Goal: Information Seeking & Learning: Find specific fact

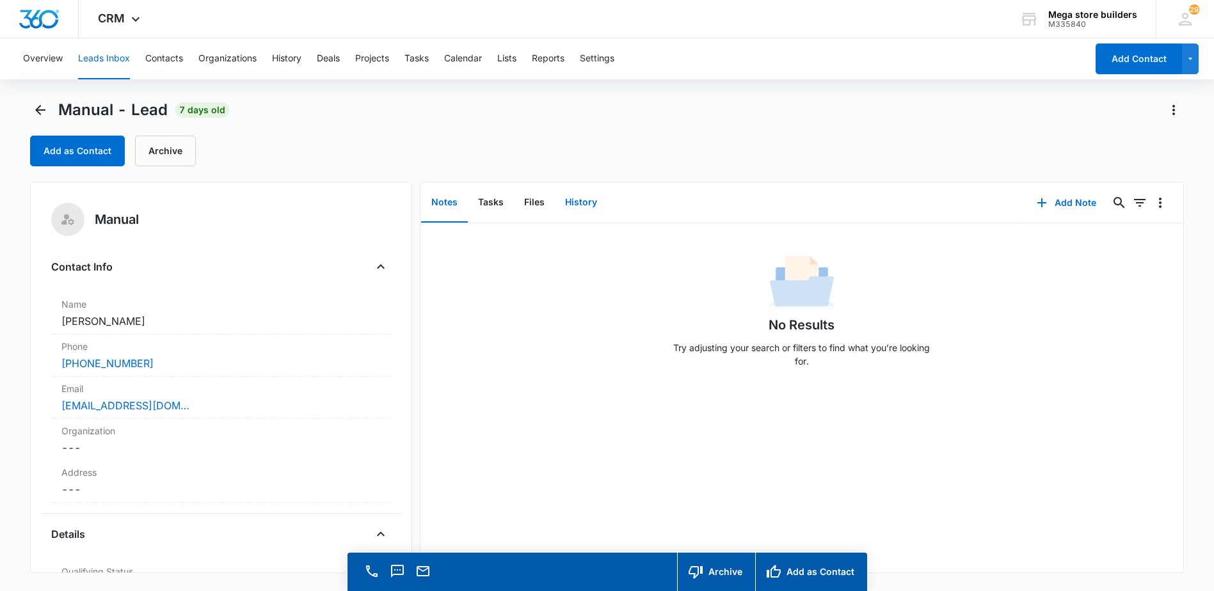
click at [576, 198] on button "History" at bounding box center [581, 203] width 52 height 40
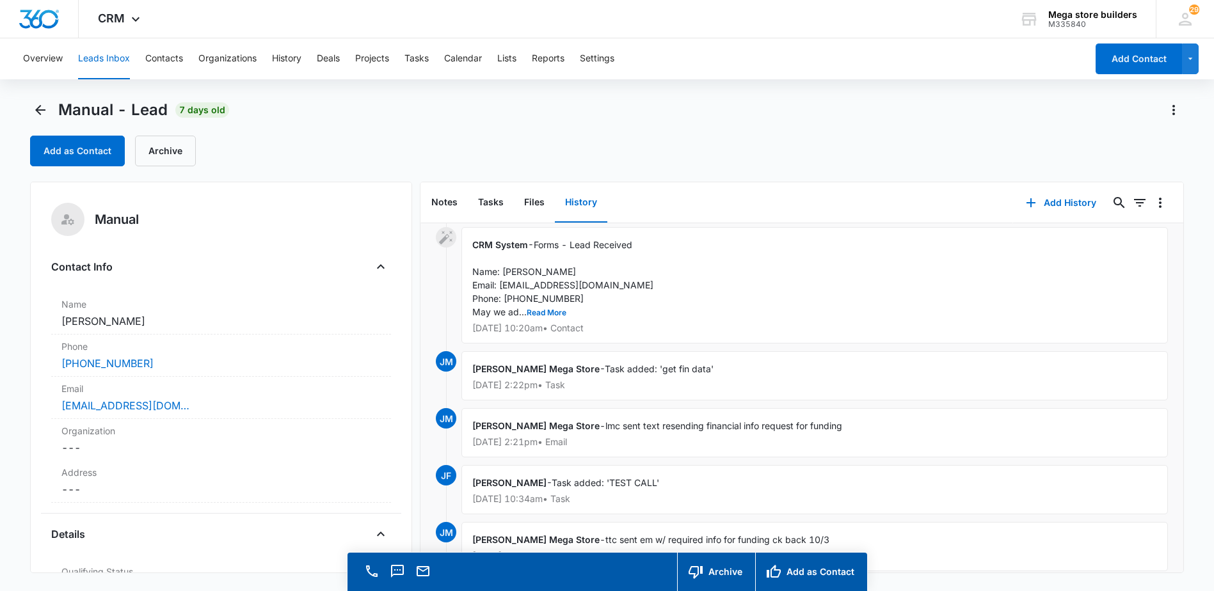
scroll to position [64, 0]
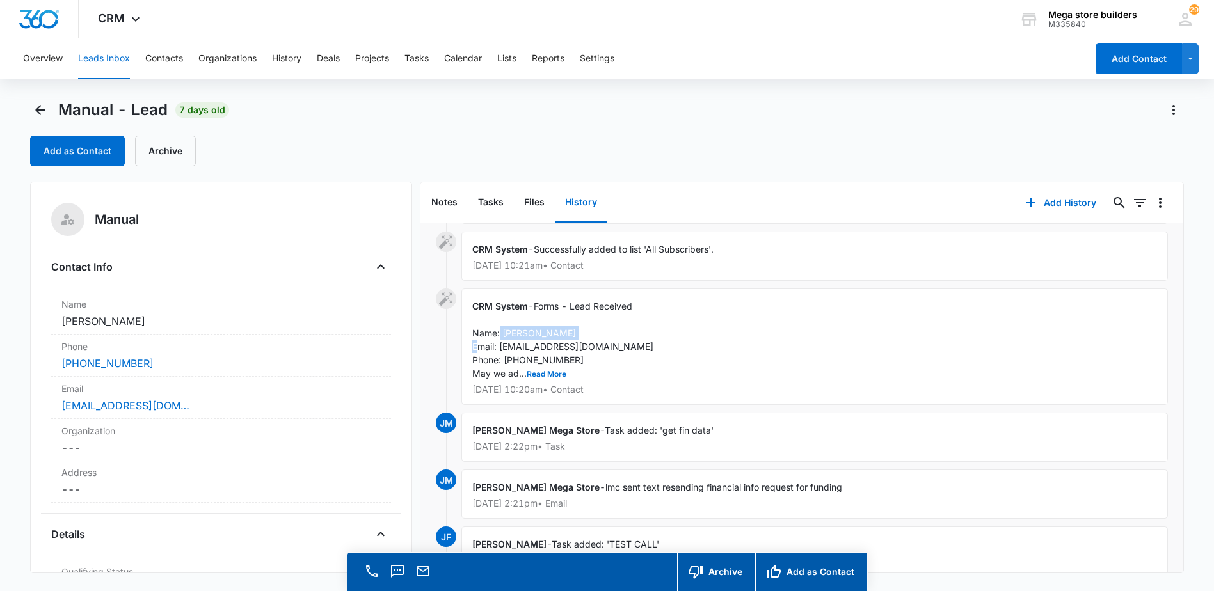
drag, startPoint x: 586, startPoint y: 335, endPoint x: 500, endPoint y: 332, distance: 86.5
click at [500, 332] on div "CRM System - Forms - Lead Received Name: Alexander Jones Email: lexjones75@gmai…" at bounding box center [814, 347] width 706 height 116
drag, startPoint x: 500, startPoint y: 332, endPoint x: 518, endPoint y: 335, distance: 18.3
copy span "Alexander Jones"
click at [839, 313] on div "CRM System - Forms - Lead Received Name: Alexander Jones Email: lexjones75@gmai…" at bounding box center [814, 347] width 706 height 116
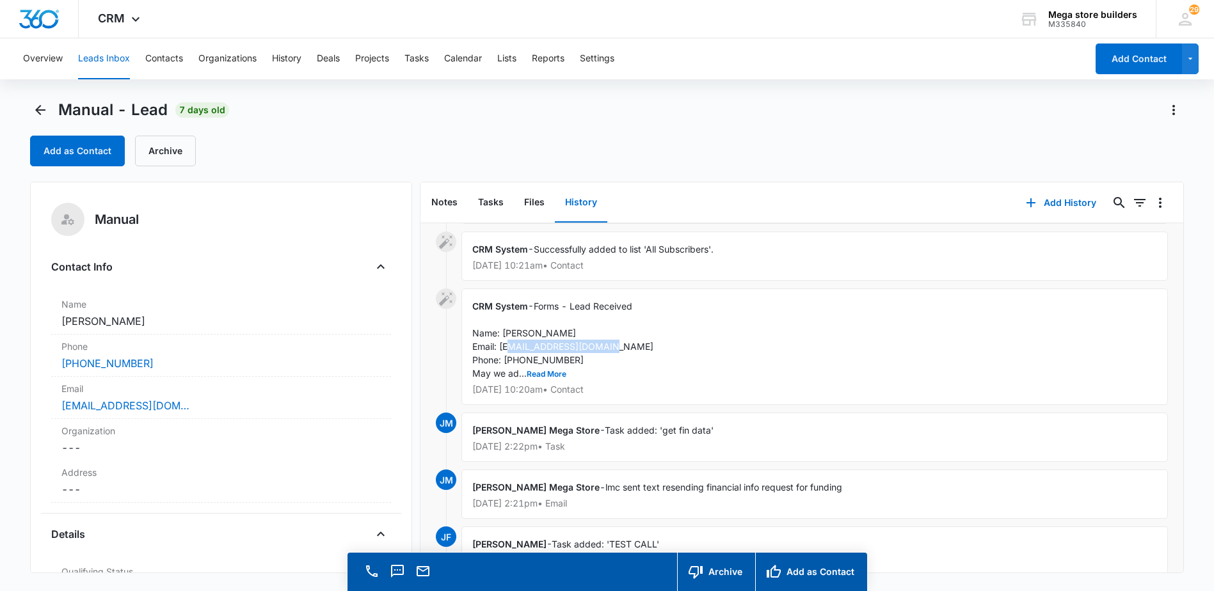
drag, startPoint x: 604, startPoint y: 349, endPoint x: 500, endPoint y: 345, distance: 104.4
click at [500, 345] on div "CRM System - Forms - Lead Received Name: Alexander Jones Email: lexjones75@gmai…" at bounding box center [814, 347] width 706 height 116
drag, startPoint x: 500, startPoint y: 345, endPoint x: 531, endPoint y: 355, distance: 32.4
drag, startPoint x: 531, startPoint y: 355, endPoint x: 656, endPoint y: 398, distance: 132.6
click at [671, 419] on div "John Mega Store - Task added: 'get fin data' Oct 3, 2025 at 2:22pm • Task" at bounding box center [814, 437] width 706 height 49
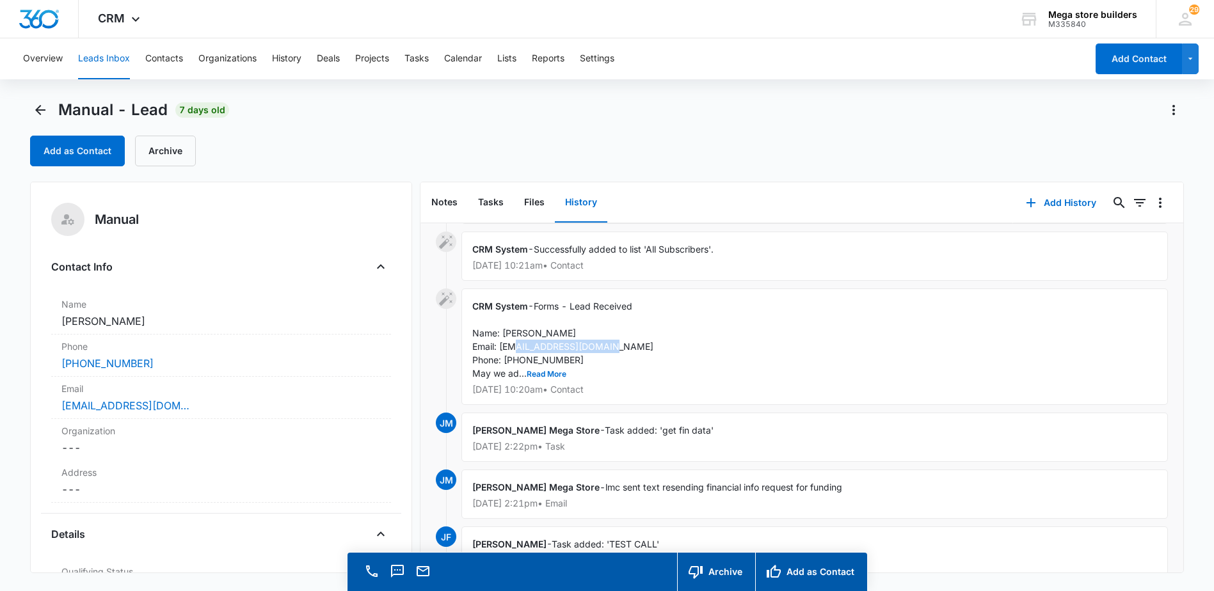
drag, startPoint x: 605, startPoint y: 345, endPoint x: 501, endPoint y: 349, distance: 103.8
click at [501, 349] on div "CRM System - Forms - Lead Received Name: Alexander Jones Email: lexjones75@gmai…" at bounding box center [814, 347] width 706 height 116
drag, startPoint x: 501, startPoint y: 349, endPoint x: 511, endPoint y: 349, distance: 9.6
copy span "exjones75@gmail.com"
click at [766, 333] on div "CRM System - Forms - Lead Received Name: [PERSON_NAME] Email: [EMAIL_ADDRESS][D…" at bounding box center [814, 347] width 706 height 116
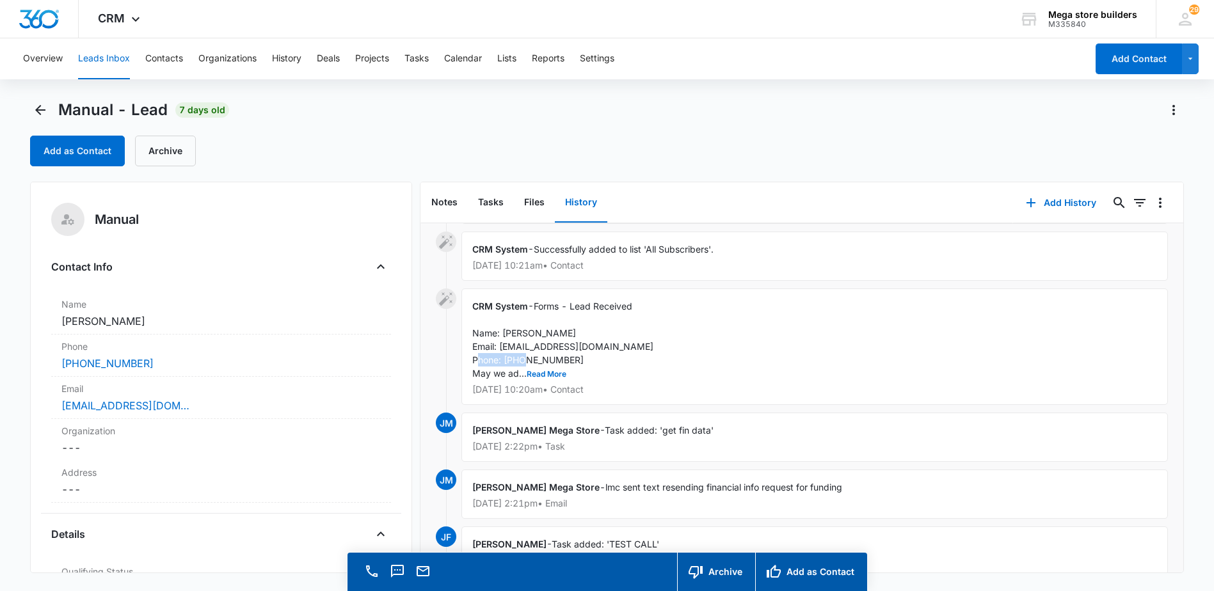
drag, startPoint x: 564, startPoint y: 361, endPoint x: 505, endPoint y: 362, distance: 59.5
click at [505, 362] on div "CRM System - Forms - Lead Received Name: [PERSON_NAME] Email: [EMAIL_ADDRESS][D…" at bounding box center [814, 347] width 706 height 116
drag, startPoint x: 505, startPoint y: 362, endPoint x: 511, endPoint y: 365, distance: 6.9
copy span "6146328383"
click at [616, 370] on div "CRM System - Forms - Lead Received Name: [PERSON_NAME] Email: [EMAIL_ADDRESS][D…" at bounding box center [814, 347] width 706 height 116
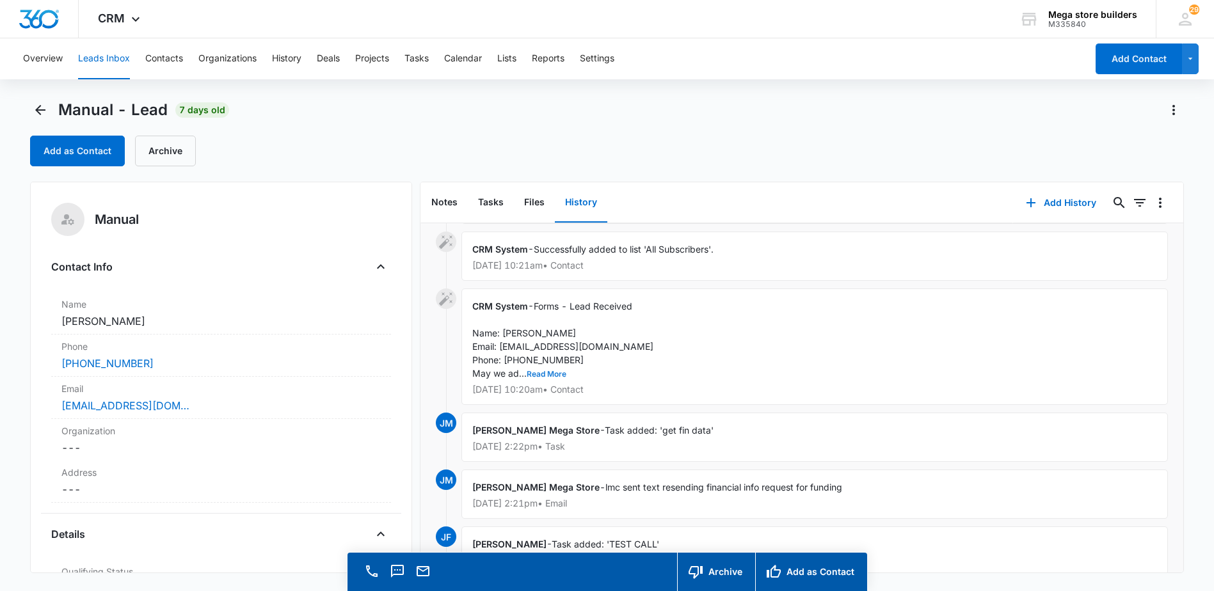
click at [546, 376] on button "Read More" at bounding box center [547, 375] width 40 height 8
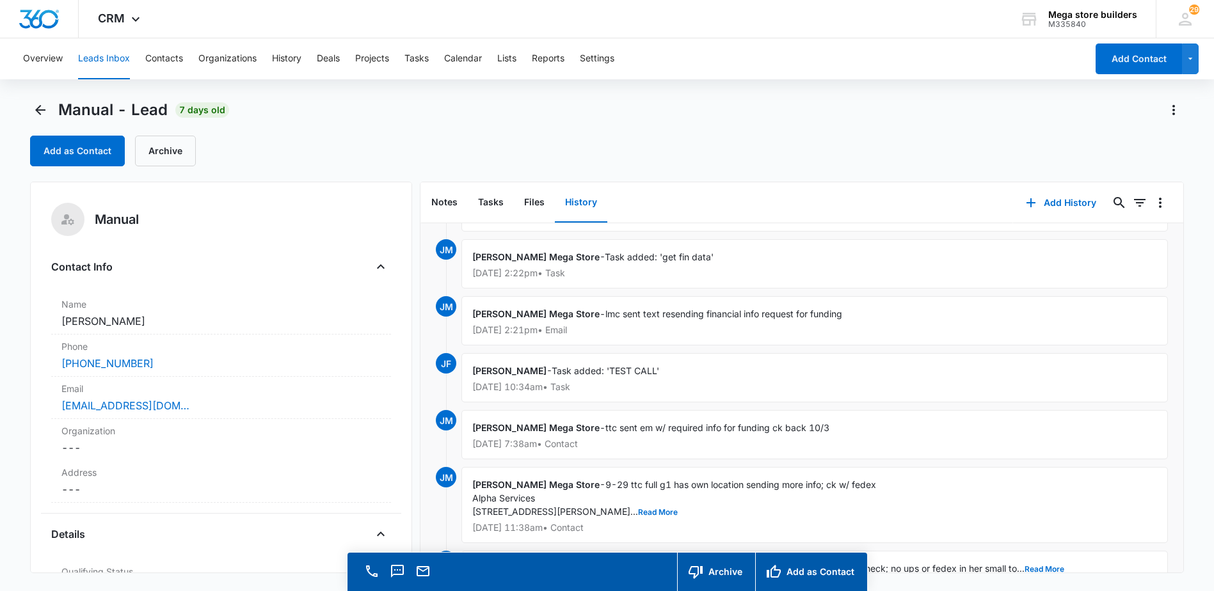
scroll to position [320, 0]
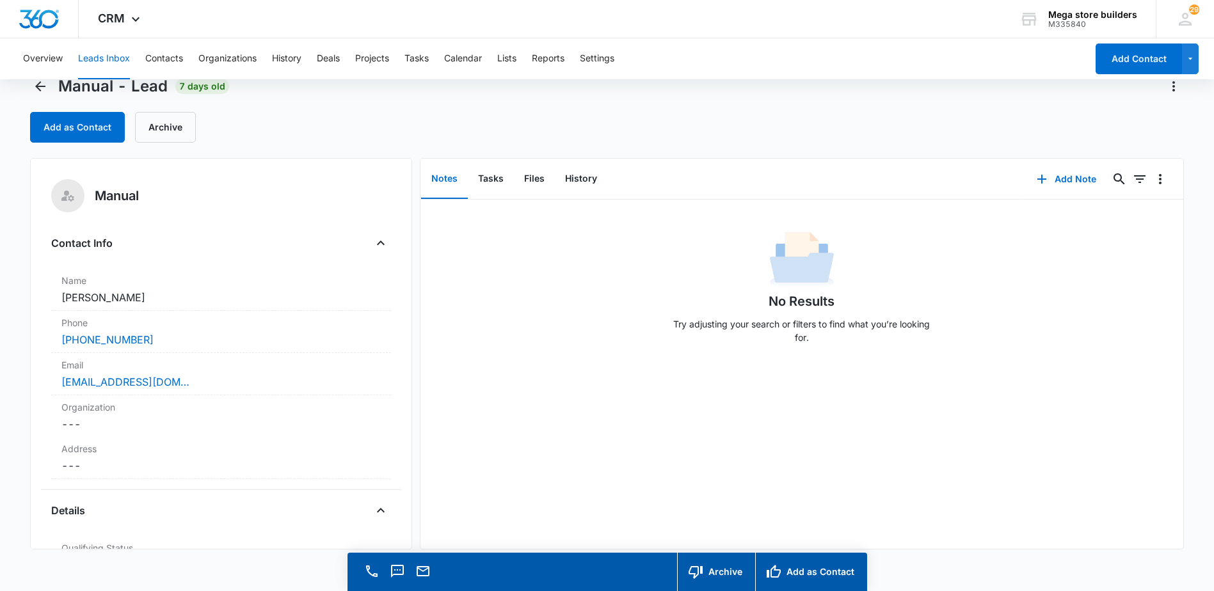
scroll to position [36, 0]
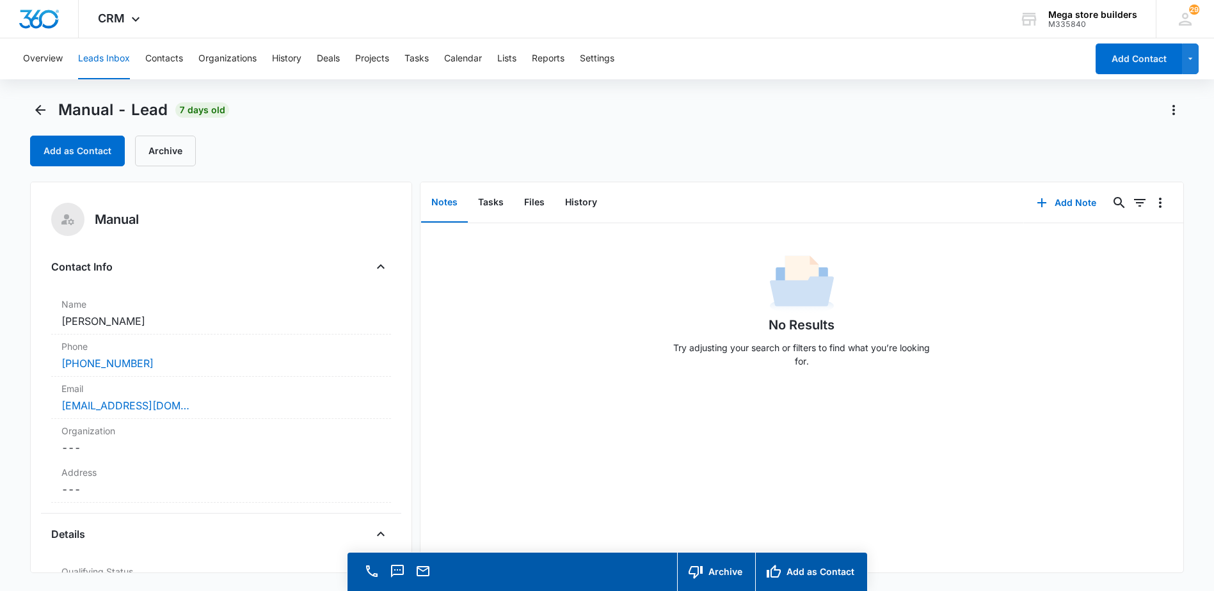
scroll to position [36, 0]
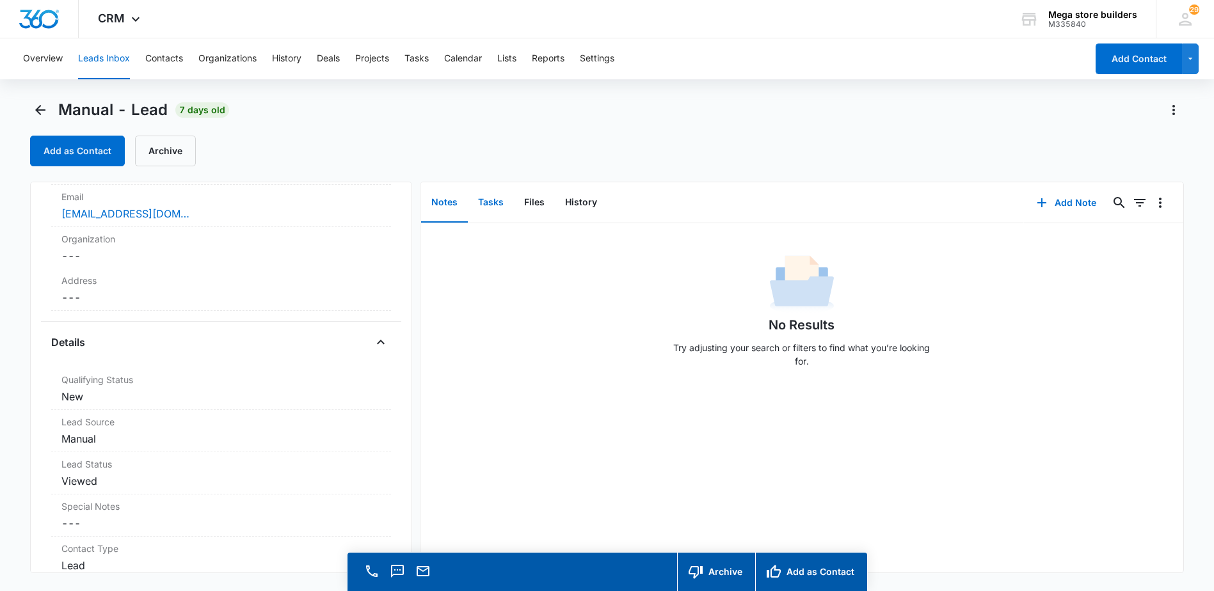
click at [496, 202] on button "Tasks" at bounding box center [491, 203] width 46 height 40
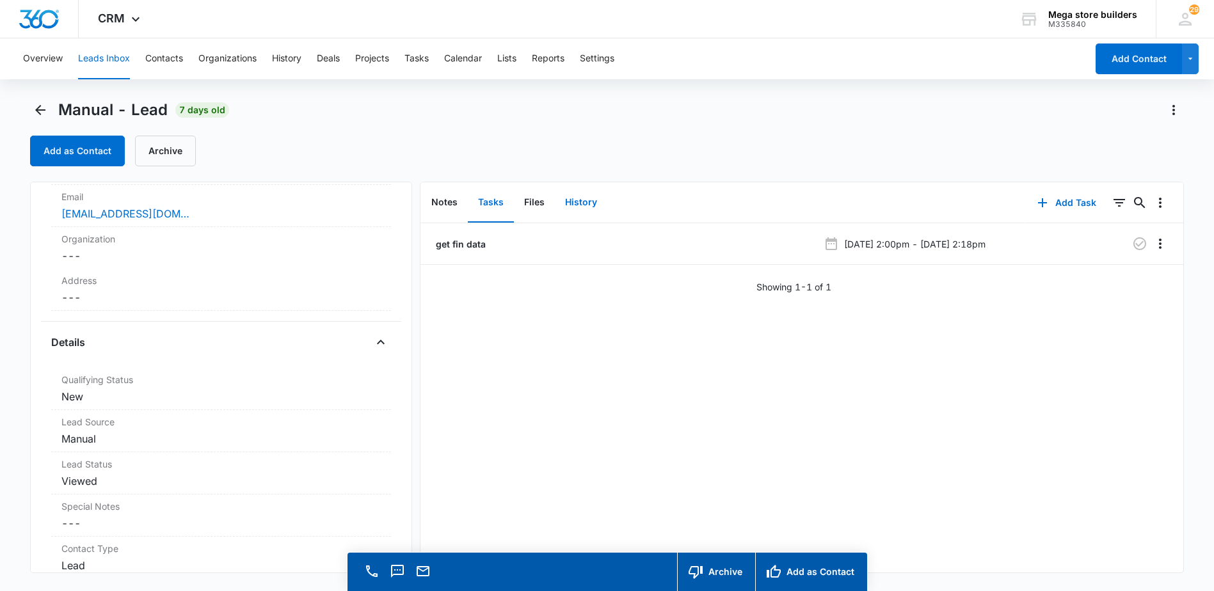
click at [582, 200] on button "History" at bounding box center [581, 203] width 52 height 40
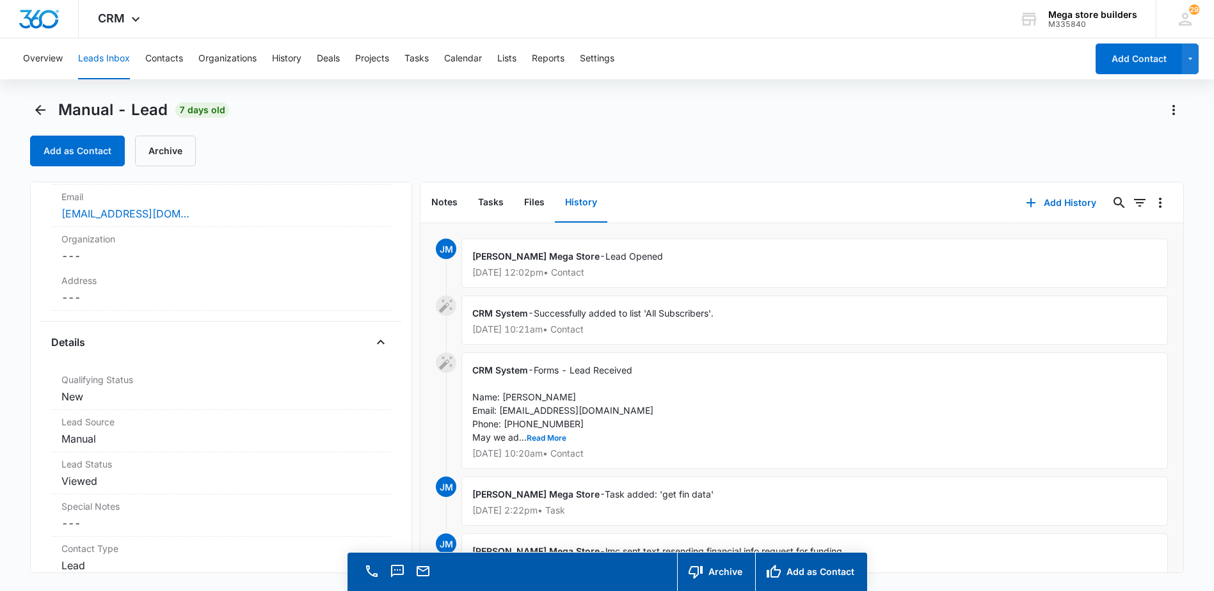
click at [600, 406] on div "CRM System - Forms - Lead Received Name: [PERSON_NAME] Email: [EMAIL_ADDRESS][D…" at bounding box center [814, 411] width 706 height 116
click at [443, 364] on icon at bounding box center [445, 362] width 13 height 13
drag, startPoint x: 607, startPoint y: 414, endPoint x: 500, endPoint y: 415, distance: 106.2
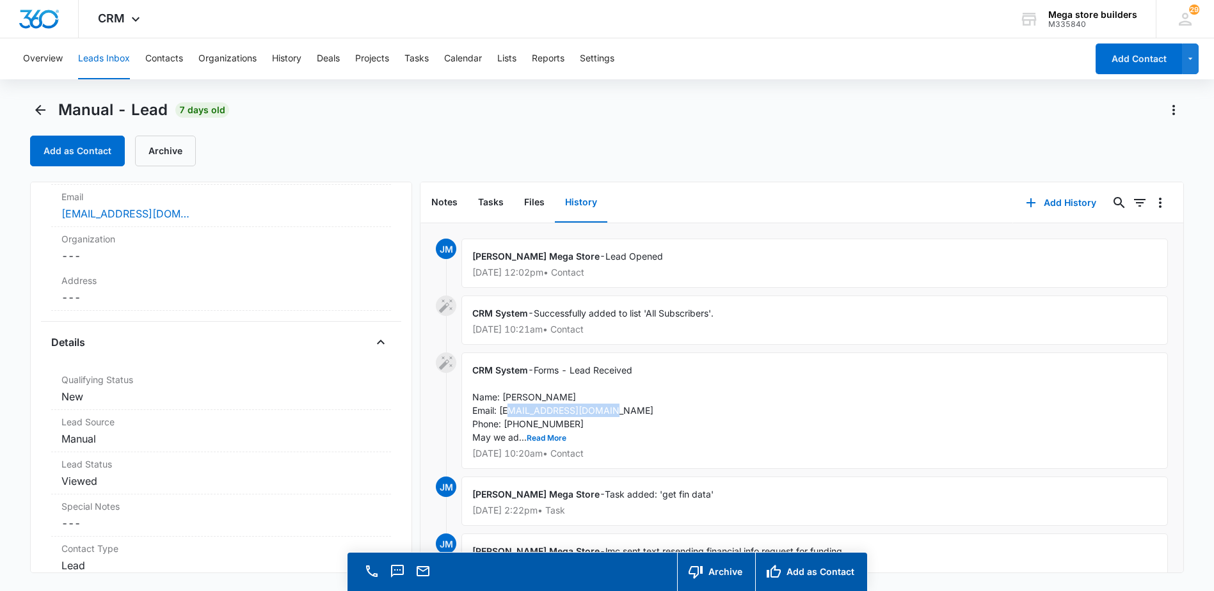
click at [500, 415] on div "CRM System - Forms - Lead Received Name: [PERSON_NAME] Email: [EMAIL_ADDRESS][D…" at bounding box center [814, 411] width 706 height 116
copy span "[EMAIL_ADDRESS][DOMAIN_NAME]"
click at [754, 417] on div "CRM System - Forms - Lead Received Name: [PERSON_NAME] Email: [EMAIL_ADDRESS][D…" at bounding box center [814, 411] width 706 height 116
drag, startPoint x: 566, startPoint y: 428, endPoint x: 506, endPoint y: 428, distance: 60.2
click at [506, 428] on div "CRM System - Forms - Lead Received Name: [PERSON_NAME] Email: [EMAIL_ADDRESS][D…" at bounding box center [814, 411] width 706 height 116
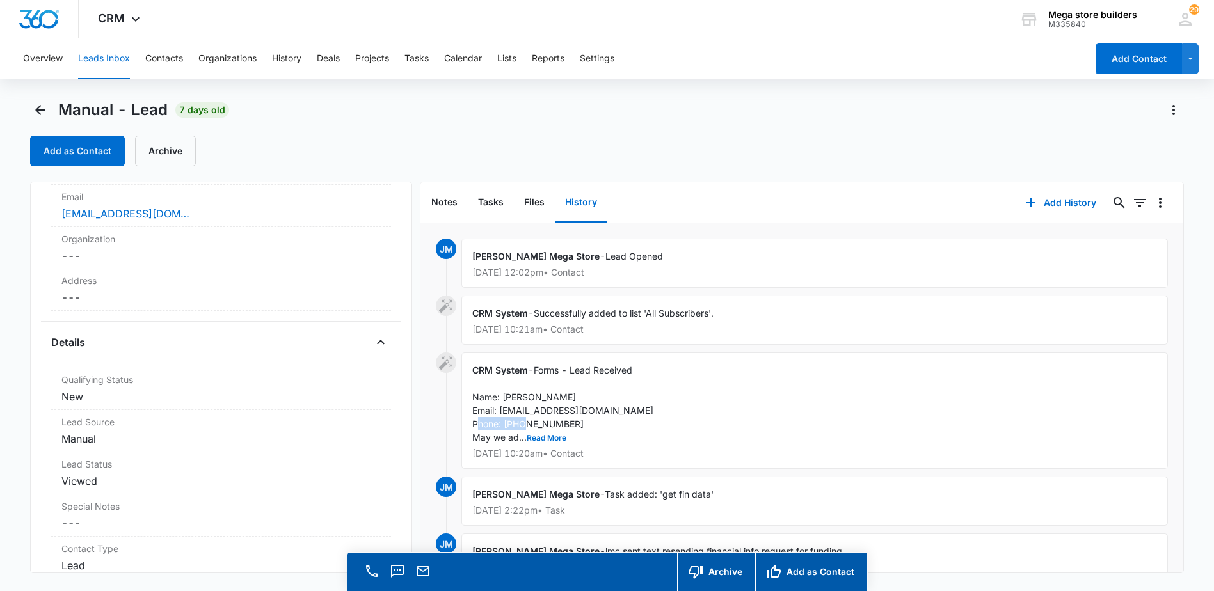
drag, startPoint x: 506, startPoint y: 428, endPoint x: 517, endPoint y: 428, distance: 10.9
copy span "6146328383"
click at [258, 193] on label "Email" at bounding box center [220, 196] width 319 height 13
